Goal: Task Accomplishment & Management: Complete application form

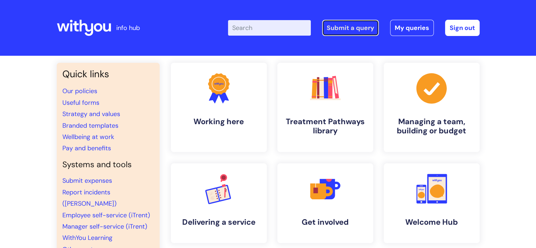
click at [348, 30] on link "Submit a query" at bounding box center [350, 28] width 57 height 16
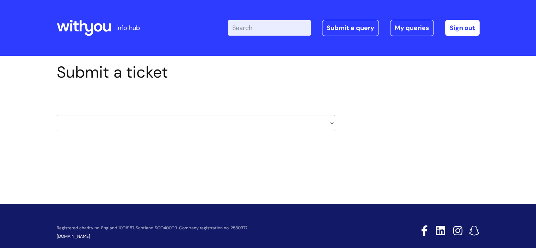
click at [257, 124] on select "HR / People IT and Support Clinical Drug Alerts Finance Accounts Data Support T…" at bounding box center [196, 123] width 278 height 16
select select "hr_/_people"
click at [57, 115] on select "HR / People IT and Support Clinical Drug Alerts Finance Accounts Data Support T…" at bounding box center [196, 123] width 278 height 16
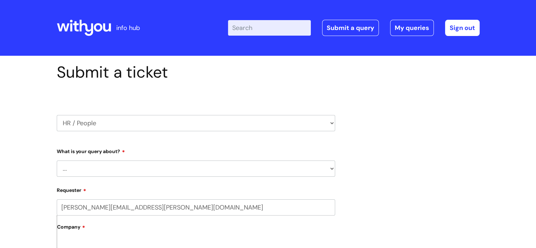
click at [132, 166] on select "... Absence Query Holiday Query Employee change request General HR Query iTrent…" at bounding box center [196, 168] width 278 height 16
select select "iTrent"
click at [57, 160] on select "... Absence Query Holiday Query Employee change request General HR Query iTrent…" at bounding box center [196, 168] width 278 height 16
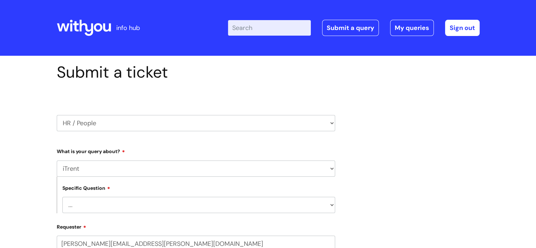
click at [179, 201] on select "... I can’t log in to iTrent I need to change someone’s line manager Issue with…" at bounding box center [198, 205] width 273 height 16
select select "Other iTrent query"
click at [62, 197] on select "... I can’t log in to iTrent I need to change someone’s line manager Issue with…" at bounding box center [198, 205] width 273 height 16
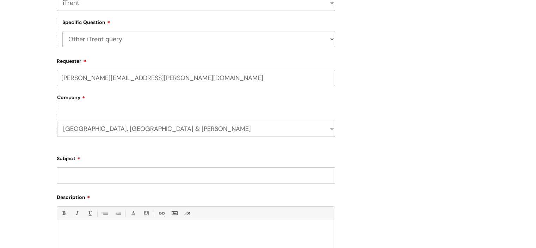
scroll to position [173, 0]
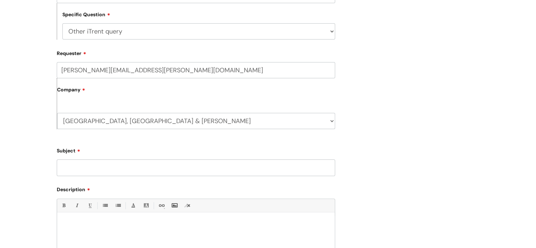
click at [110, 168] on input "Subject" at bounding box center [196, 167] width 278 height 16
click at [105, 168] on input "Karen Boughey - sickness record within Itrent" at bounding box center [196, 167] width 278 height 16
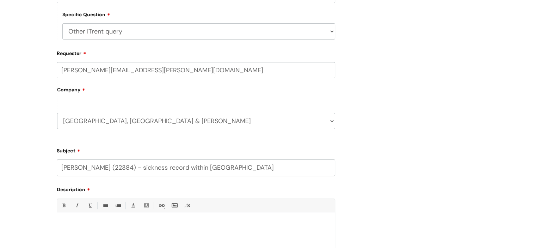
type input "Karen Boughey (22384) - sickness record within Itrent"
click at [94, 221] on p at bounding box center [195, 224] width 267 height 6
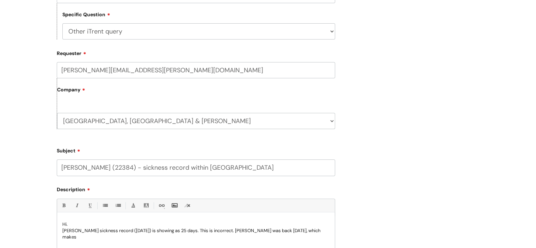
click at [296, 228] on p "Karen sickness record (28/7/25) is showing as 25 days. This is incorrect. Karen…" at bounding box center [195, 233] width 267 height 13
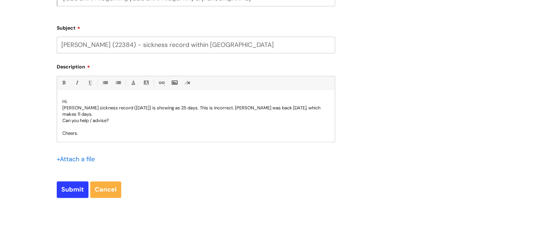
scroll to position [297, 0]
click at [75, 186] on input "Submit" at bounding box center [73, 188] width 32 height 16
type input "Please Wait..."
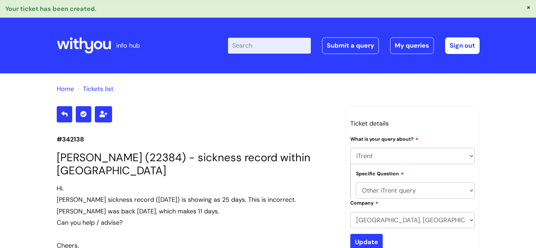
select select "iTrent"
select select "Other iTrent query"
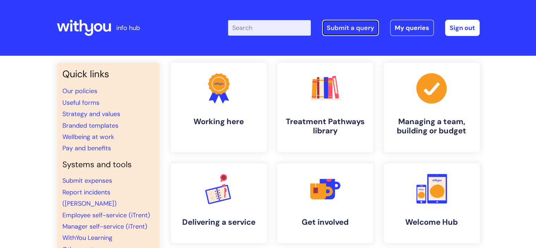
click at [338, 30] on link "Submit a query" at bounding box center [350, 28] width 57 height 16
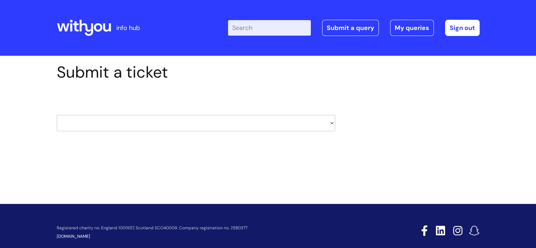
click at [296, 122] on select "HR / People IT and Support Clinical Drug Alerts Finance Accounts Data Support T…" at bounding box center [196, 123] width 278 height 16
select select "it_and_support"
click at [57, 115] on select "HR / People IT and Support Clinical Drug Alerts Finance Accounts Data Support T…" at bounding box center [196, 123] width 278 height 16
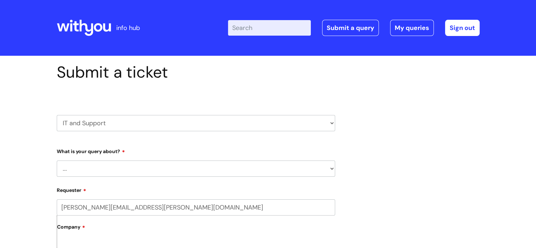
click at [154, 168] on select "... Mobile Phone Reset & MFA Accounts, Starters and Leavers IT Hardware issue I…" at bounding box center [196, 168] width 278 height 16
select select "Something Else"
click at [57, 160] on select "... Mobile Phone Reset & MFA Accounts, Starters and Leavers IT Hardware issue I…" at bounding box center [196, 168] width 278 height 16
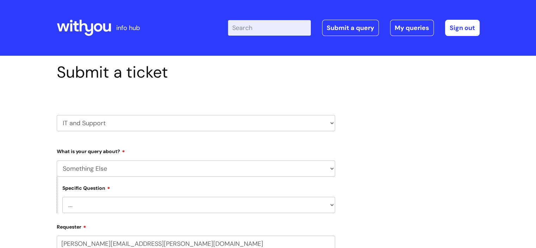
click at [115, 203] on select "... My problem is not listed" at bounding box center [198, 205] width 273 height 16
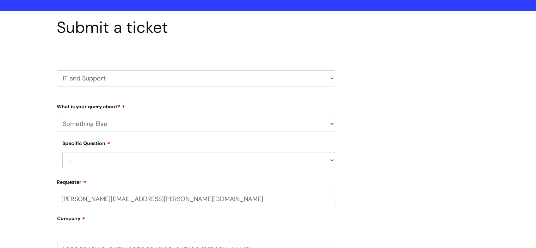
scroll to position [45, 0]
click at [119, 157] on select "... My problem is not listed" at bounding box center [198, 160] width 273 height 16
select select "My problem is not listed"
click at [62, 152] on select "... My problem is not listed" at bounding box center [198, 160] width 273 height 16
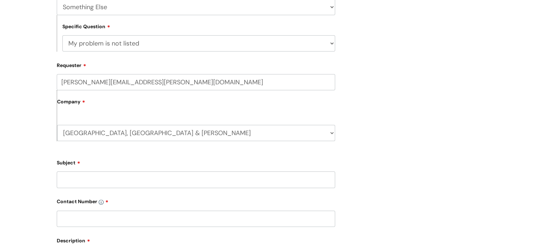
scroll to position [166, 0]
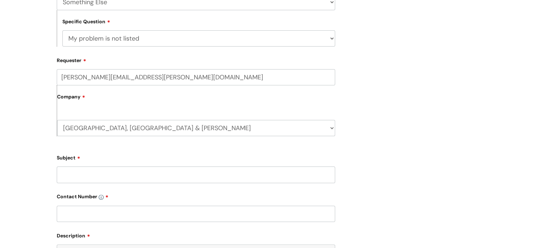
click at [88, 176] on input "Subject" at bounding box center [196, 174] width 278 height 16
type input "[URL]"
click at [99, 211] on input "text" at bounding box center [196, 213] width 278 height 16
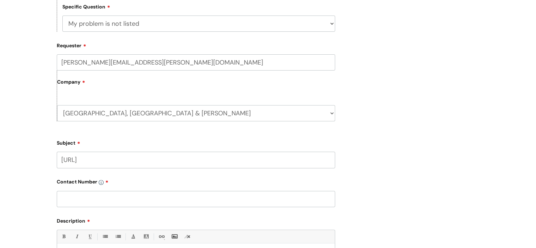
scroll to position [217, 0]
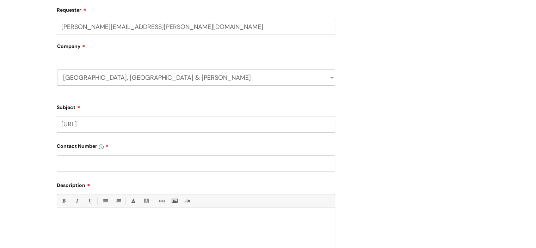
click at [83, 167] on input "text" at bounding box center [196, 163] width 278 height 16
type input "07932604158"
click at [101, 219] on p at bounding box center [195, 219] width 267 height 6
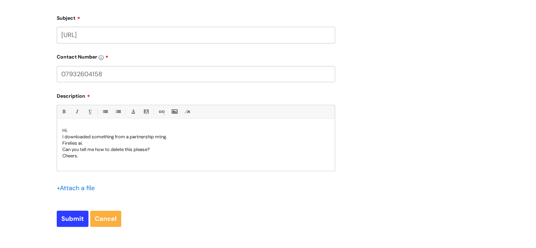
scroll to position [306, 0]
click at [166, 137] on p "I downloaded something from a partnership mtng." at bounding box center [195, 137] width 267 height 6
click at [75, 219] on input "Submit" at bounding box center [73, 218] width 32 height 16
type input "Please Wait..."
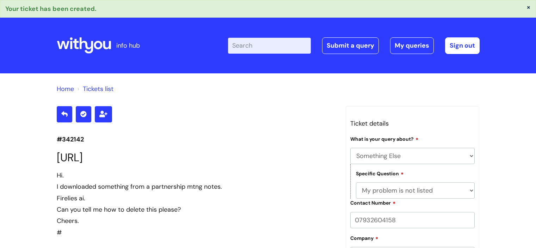
select select "Something Else"
select select "My problem is not listed"
